Goal: Transaction & Acquisition: Purchase product/service

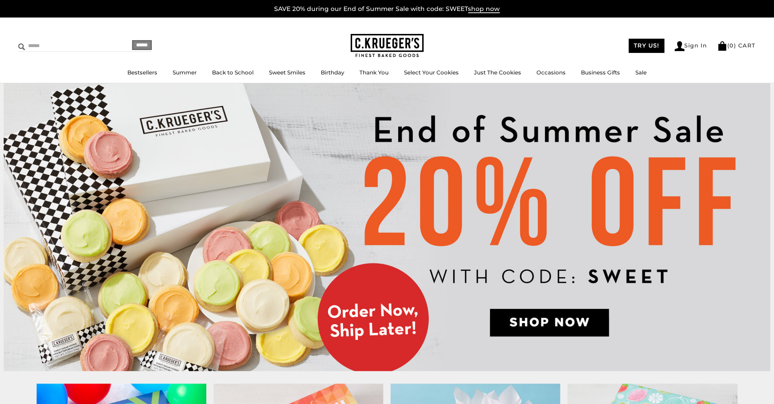
click at [51, 44] on input "Search" at bounding box center [61, 45] width 87 height 11
type input "******"
click at [132, 40] on input "******" at bounding box center [142, 45] width 20 height 10
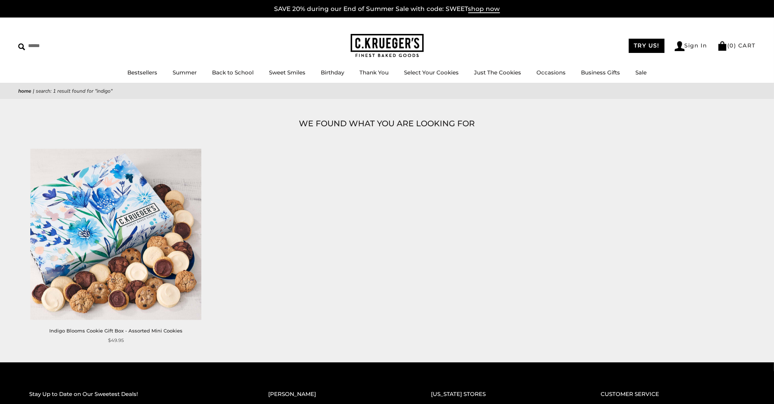
click at [396, 55] on img at bounding box center [387, 46] width 73 height 24
